Goal: Complete application form

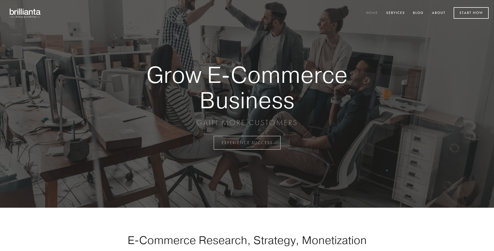
scroll to position [1402, 0]
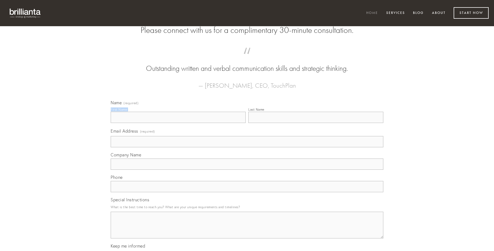
type input "[PERSON_NAME]"
click at [316, 123] on input "Last Name" at bounding box center [315, 117] width 135 height 11
type input "[PERSON_NAME]"
click at [247, 147] on input "Email Address (required)" at bounding box center [247, 141] width 273 height 11
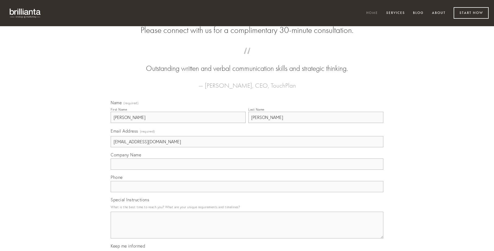
type input "[EMAIL_ADDRESS][DOMAIN_NAME]"
click at [247, 170] on input "Company Name" at bounding box center [247, 164] width 273 height 11
type input "amissio"
click at [247, 192] on input "text" at bounding box center [247, 186] width 273 height 11
click at [247, 230] on textarea "Special Instructions" at bounding box center [247, 225] width 273 height 27
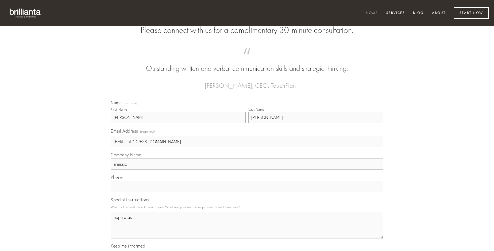
type textarea "apparatus"
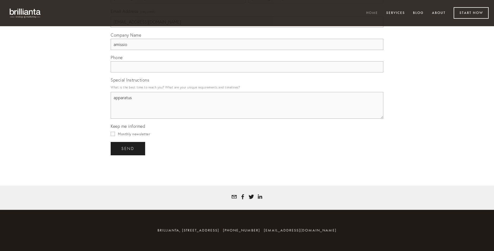
click at [128, 148] on span "send" at bounding box center [127, 148] width 13 height 5
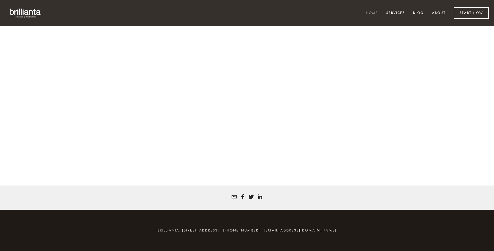
scroll to position [1395, 0]
